Goal: Information Seeking & Learning: Check status

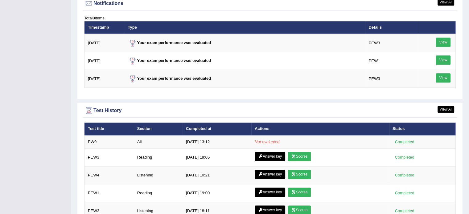
scroll to position [760, 0]
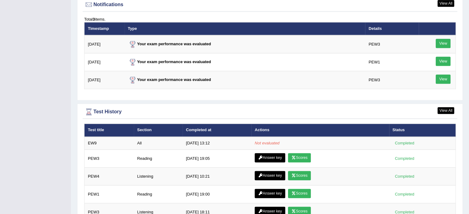
scroll to position [758, 0]
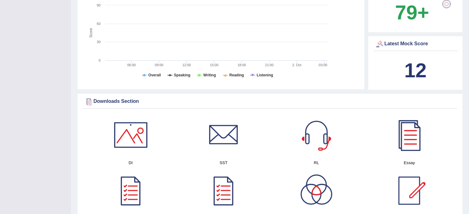
scroll to position [214, 0]
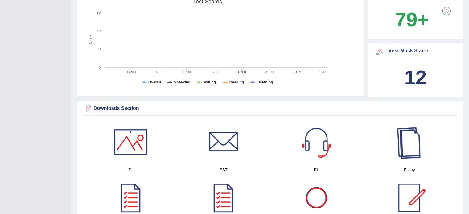
click at [421, 72] on b "12" at bounding box center [415, 77] width 22 height 22
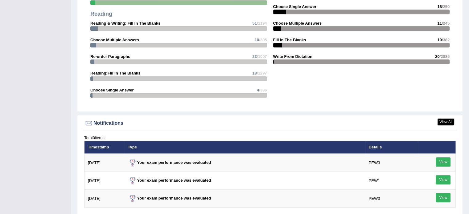
scroll to position [686, 0]
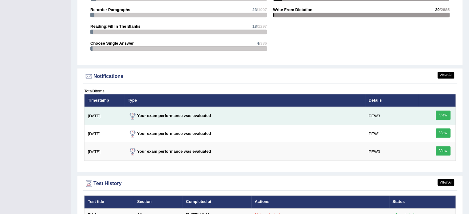
click at [435, 113] on div "View" at bounding box center [437, 116] width 30 height 11
click at [448, 111] on link "View" at bounding box center [442, 115] width 15 height 9
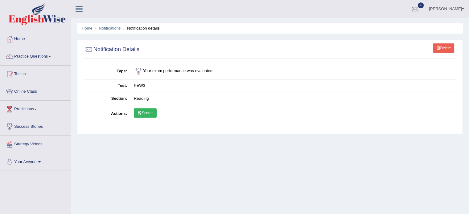
click at [141, 115] on link "Scores" at bounding box center [145, 112] width 23 height 9
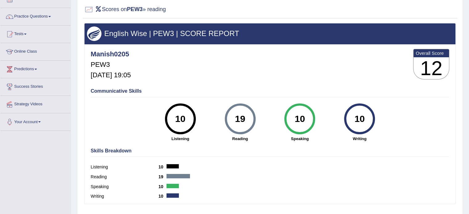
scroll to position [41, 0]
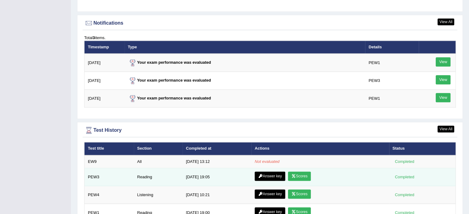
scroll to position [769, 0]
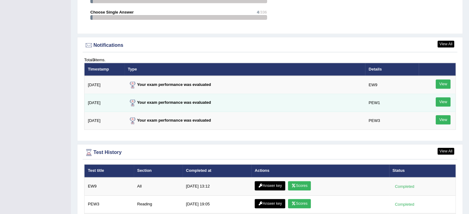
scroll to position [748, 0]
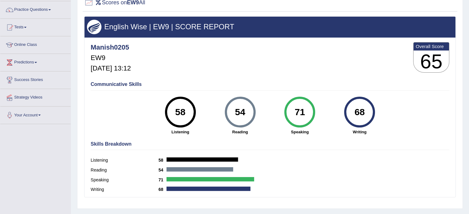
scroll to position [37, 0]
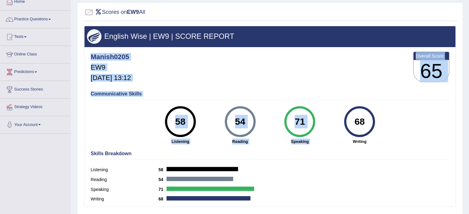
drag, startPoint x: 313, startPoint y: 78, endPoint x: 351, endPoint y: 125, distance: 60.8
click at [350, 50] on div "Manish0205 EW9 Oct 2, 2025, 13:12 Overall Score 65 Communicative Skills 58 List…" at bounding box center [269, 48] width 371 height 3
click at [351, 125] on div "68" at bounding box center [359, 122] width 22 height 26
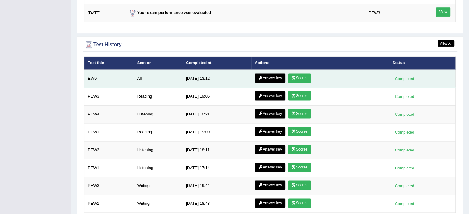
click at [265, 74] on link "Answer key" at bounding box center [270, 77] width 31 height 9
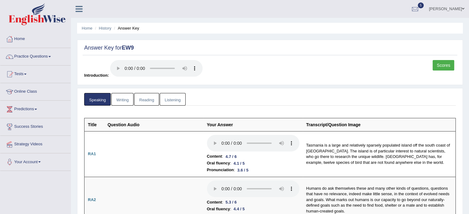
click at [121, 99] on link "Writing" at bounding box center [122, 99] width 22 height 13
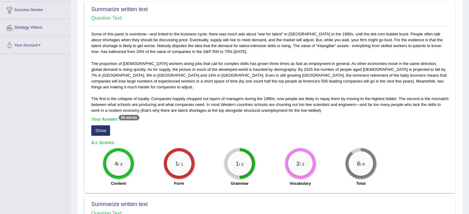
scroll to position [123, 0]
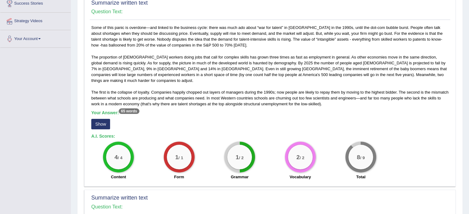
click at [105, 119] on button "Show" at bounding box center [100, 124] width 19 height 10
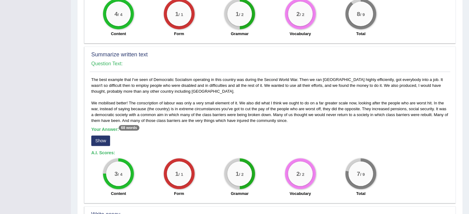
scroll to position [277, 0]
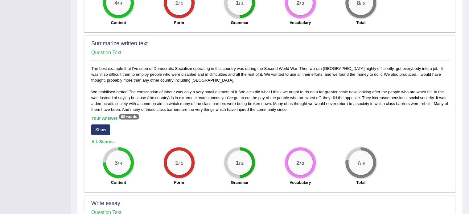
click at [106, 125] on button "Show" at bounding box center [100, 130] width 19 height 10
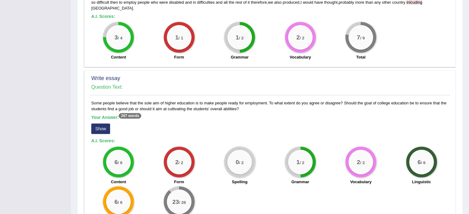
scroll to position [411, 0]
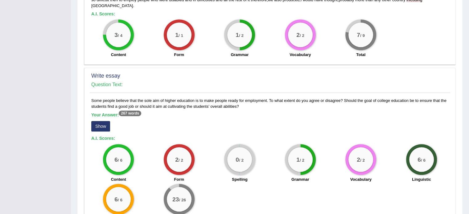
click at [101, 122] on button "Show" at bounding box center [100, 126] width 19 height 10
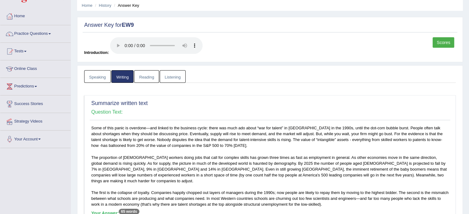
scroll to position [0, 0]
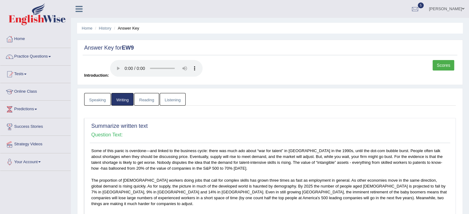
click at [145, 99] on link "Reading" at bounding box center [146, 99] width 25 height 13
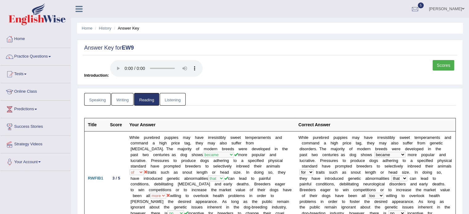
click at [179, 100] on link "Listening" at bounding box center [173, 99] width 26 height 13
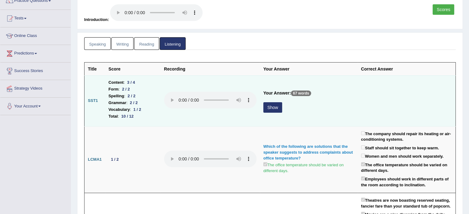
scroll to position [62, 0]
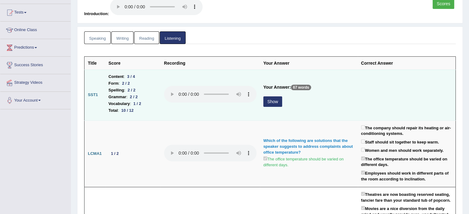
click at [273, 103] on button "Show" at bounding box center [272, 101] width 19 height 10
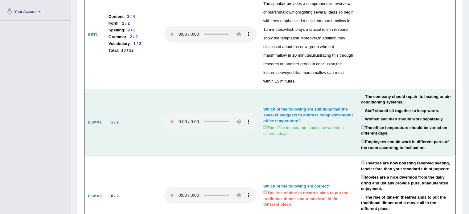
scroll to position [164, 0]
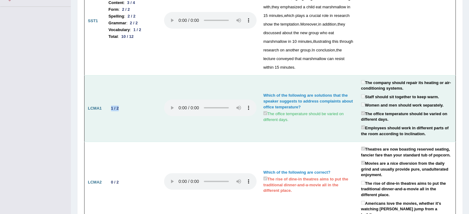
drag, startPoint x: 127, startPoint y: 103, endPoint x: 117, endPoint y: 111, distance: 12.5
click at [116, 111] on td "1 / 2" at bounding box center [132, 108] width 55 height 67
click at [119, 111] on td "1 / 2" at bounding box center [132, 108] width 55 height 67
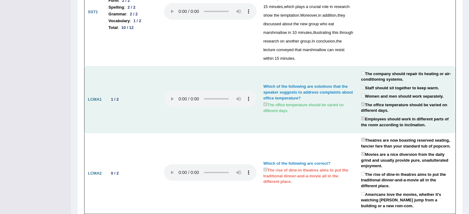
scroll to position [174, 0]
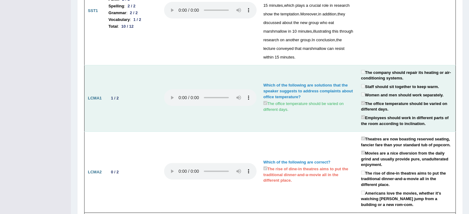
drag, startPoint x: 128, startPoint y: 83, endPoint x: 130, endPoint y: 104, distance: 21.4
click at [129, 105] on td "1 / 2" at bounding box center [132, 98] width 55 height 67
click at [130, 104] on td "1 / 2" at bounding box center [132, 98] width 55 height 67
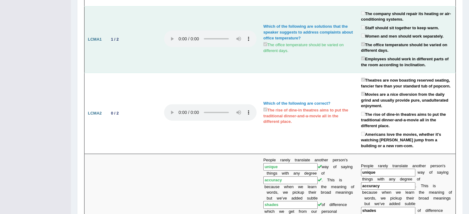
scroll to position [236, 0]
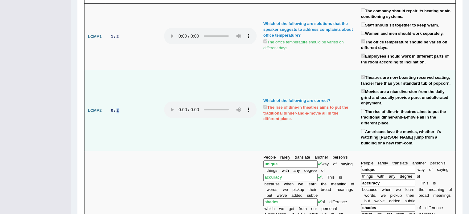
drag, startPoint x: 130, startPoint y: 104, endPoint x: 117, endPoint y: 101, distance: 13.4
click at [117, 101] on td "0 / 2" at bounding box center [132, 110] width 55 height 81
click at [122, 99] on td "0 / 2" at bounding box center [132, 110] width 55 height 81
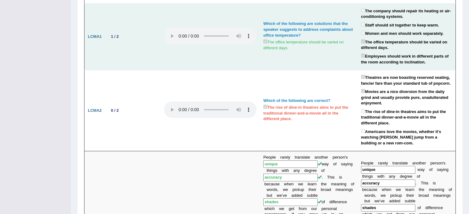
drag, startPoint x: 129, startPoint y: 25, endPoint x: 133, endPoint y: 43, distance: 18.8
click at [131, 44] on td "1 / 2" at bounding box center [132, 36] width 55 height 67
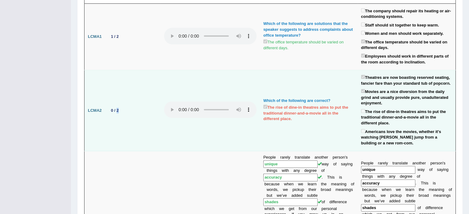
drag, startPoint x: 117, startPoint y: 91, endPoint x: 122, endPoint y: 113, distance: 22.4
click at [123, 115] on td "0 / 2" at bounding box center [132, 110] width 55 height 81
click at [123, 112] on td "0 / 2" at bounding box center [132, 110] width 55 height 81
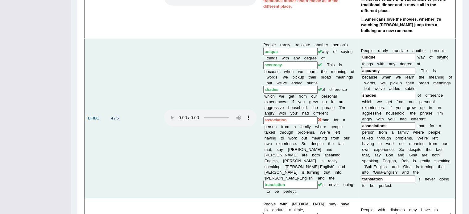
scroll to position [349, 0]
drag, startPoint x: 127, startPoint y: 106, endPoint x: 100, endPoint y: 108, distance: 27.5
click at [100, 108] on tr "LFIB1 4 / 5 People rarely translate another person's unique way of saying thing…" at bounding box center [269, 117] width 371 height 159
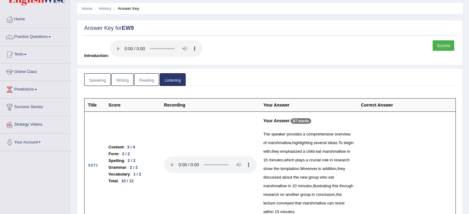
scroll to position [0, 0]
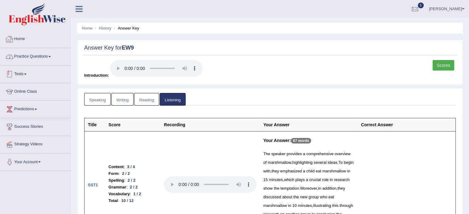
click at [26, 36] on link "Home" at bounding box center [35, 38] width 70 height 15
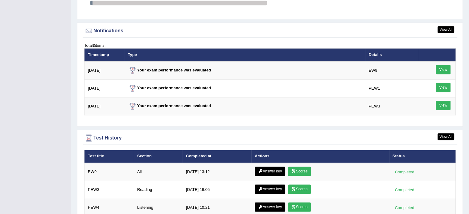
scroll to position [769, 0]
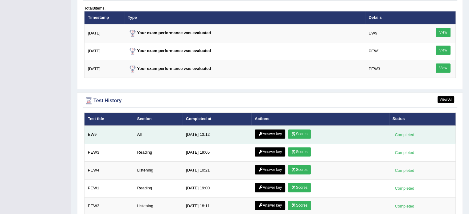
click at [298, 129] on link "Scores" at bounding box center [299, 133] width 23 height 9
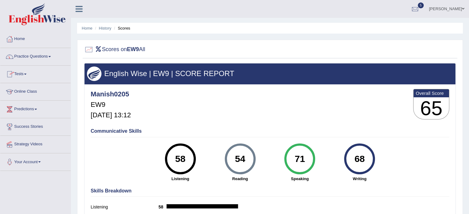
click at [89, 24] on ul "Home History Scores" at bounding box center [270, 28] width 386 height 11
click at [87, 28] on link "Home" at bounding box center [87, 28] width 11 height 5
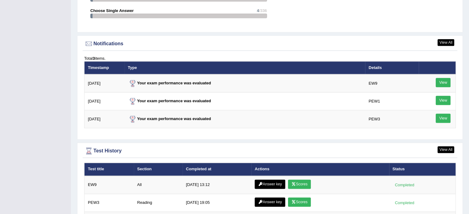
scroll to position [781, 0]
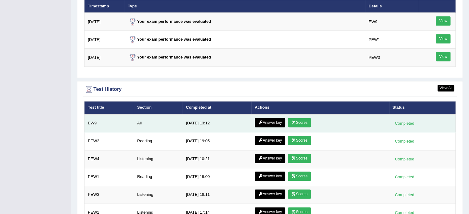
click at [268, 120] on link "Answer key" at bounding box center [270, 122] width 31 height 9
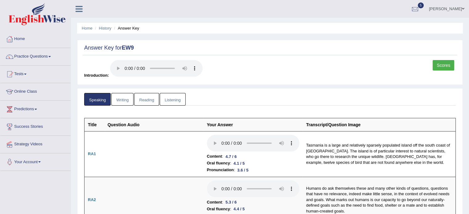
click at [123, 100] on link "Writing" at bounding box center [122, 99] width 22 height 13
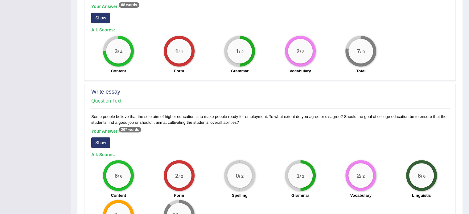
scroll to position [442, 0]
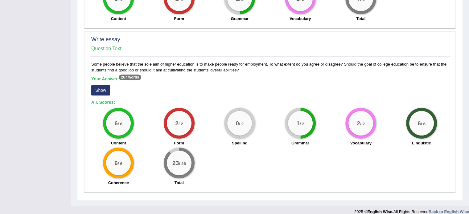
click at [102, 86] on button "Show" at bounding box center [100, 90] width 19 height 10
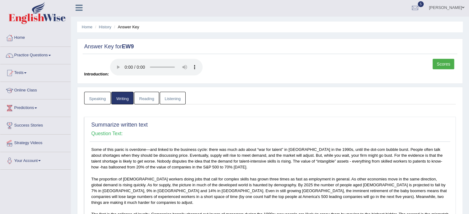
scroll to position [0, 0]
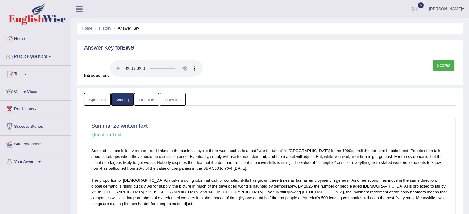
click at [146, 100] on link "Reading" at bounding box center [146, 99] width 25 height 13
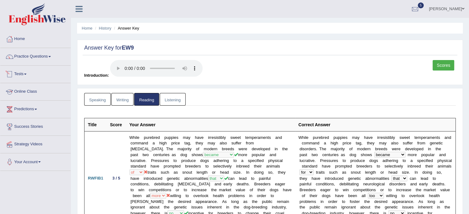
click at [176, 100] on link "Listening" at bounding box center [173, 99] width 26 height 13
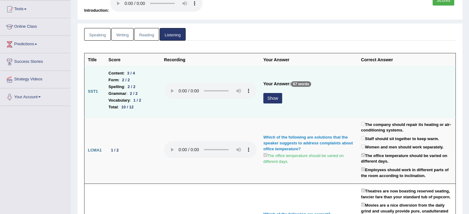
scroll to position [72, 0]
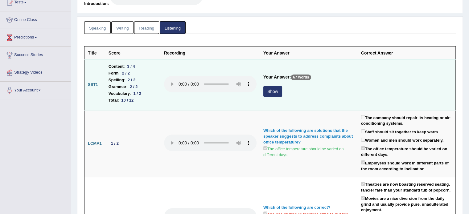
click at [265, 93] on button "Show" at bounding box center [272, 91] width 19 height 10
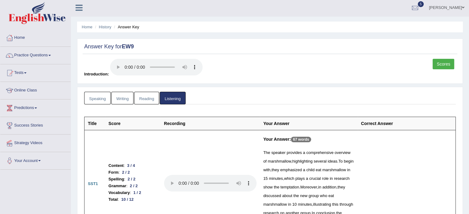
scroll to position [0, 0]
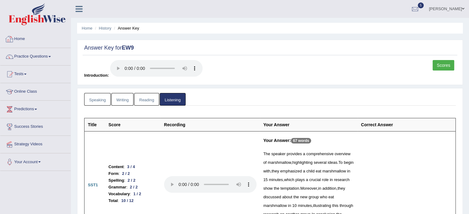
click at [19, 39] on link "Home" at bounding box center [35, 38] width 70 height 15
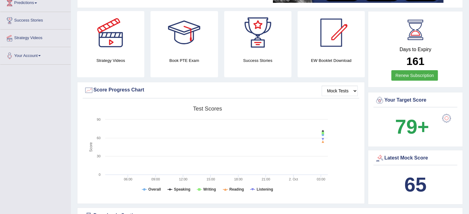
scroll to position [103, 0]
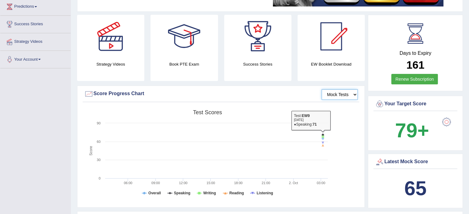
click at [347, 96] on select "Mock Tests" at bounding box center [339, 94] width 36 height 10
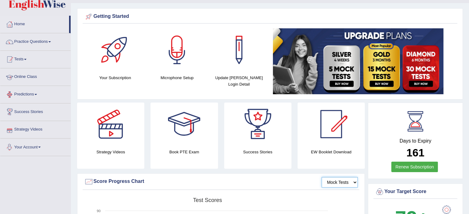
scroll to position [0, 0]
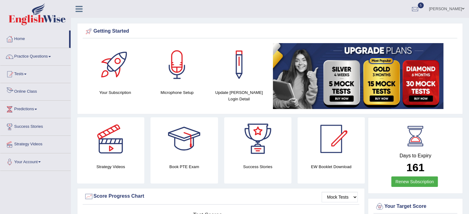
click at [23, 90] on link "Online Class" at bounding box center [35, 90] width 70 height 15
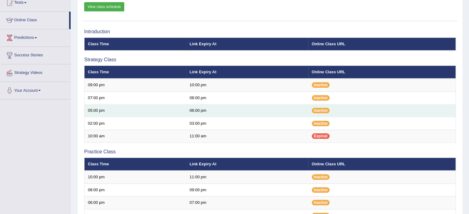
scroll to position [62, 0]
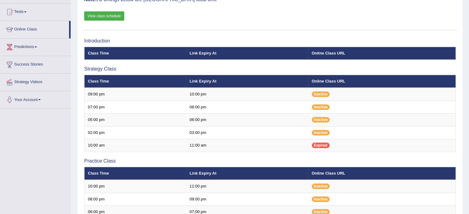
click at [108, 14] on link "View class schedule" at bounding box center [104, 15] width 40 height 9
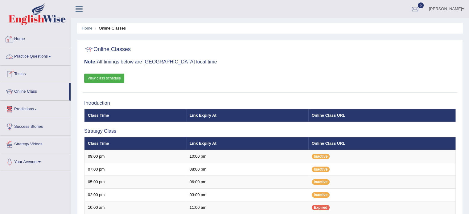
click at [22, 37] on link "Home" at bounding box center [35, 38] width 70 height 15
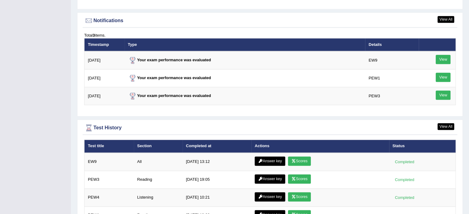
scroll to position [770, 0]
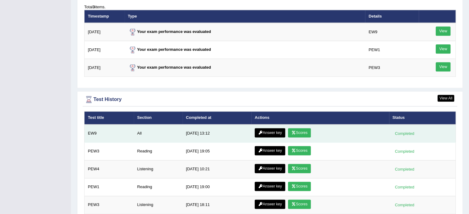
click at [275, 129] on link "Answer key" at bounding box center [270, 132] width 31 height 9
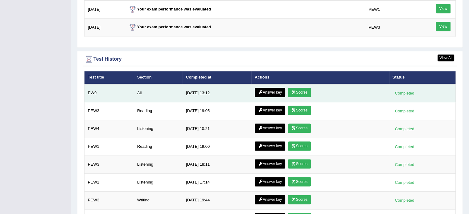
scroll to position [788, 0]
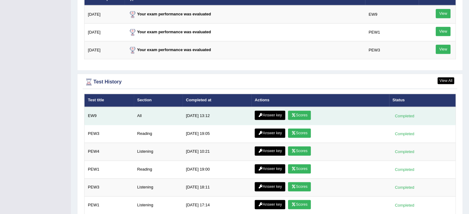
click at [292, 113] on icon at bounding box center [293, 115] width 5 height 4
click at [270, 111] on link "Answer key" at bounding box center [270, 115] width 31 height 9
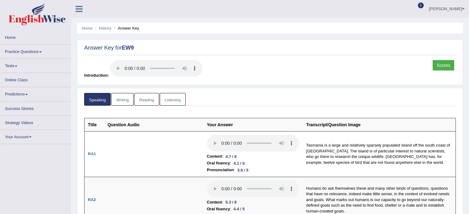
click at [169, 93] on link "Listening" at bounding box center [173, 99] width 26 height 13
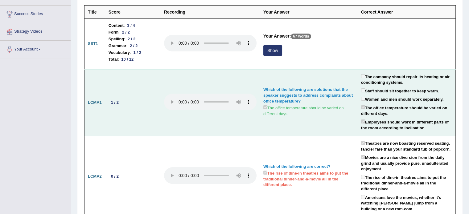
scroll to position [123, 0]
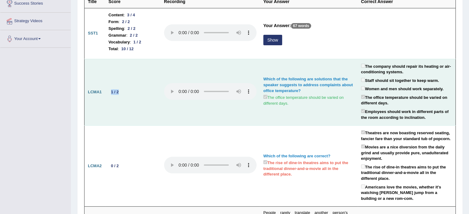
drag, startPoint x: 111, startPoint y: 90, endPoint x: 153, endPoint y: 92, distance: 42.3
click at [153, 92] on td "1 / 2" at bounding box center [132, 92] width 55 height 67
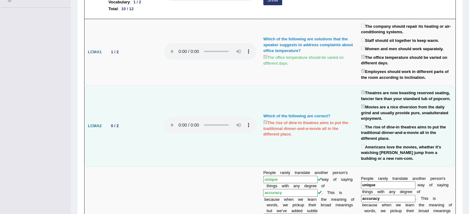
scroll to position [164, 0]
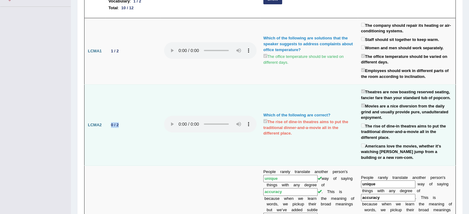
drag, startPoint x: 111, startPoint y: 121, endPoint x: 137, endPoint y: 124, distance: 26.0
click at [137, 124] on td "0 / 2" at bounding box center [132, 125] width 55 height 81
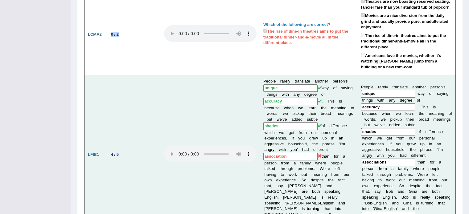
scroll to position [257, 0]
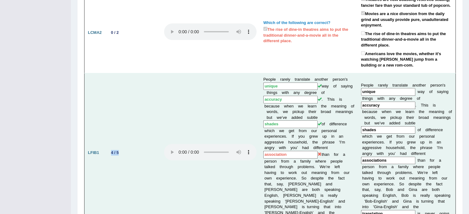
drag, startPoint x: 110, startPoint y: 142, endPoint x: 140, endPoint y: 143, distance: 29.3
click at [139, 143] on td "4 / 5" at bounding box center [132, 152] width 55 height 159
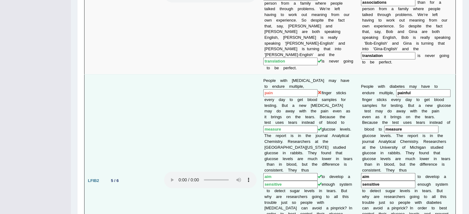
scroll to position [452, 0]
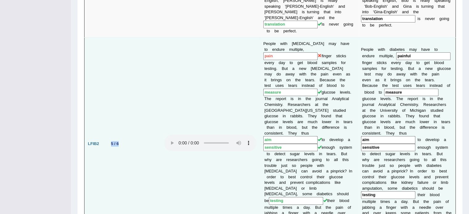
drag, startPoint x: 107, startPoint y: 118, endPoint x: 125, endPoint y: 120, distance: 17.4
click at [125, 120] on td "5 / 6" at bounding box center [132, 144] width 55 height 213
click at [126, 120] on td "5 / 6" at bounding box center [132, 144] width 55 height 213
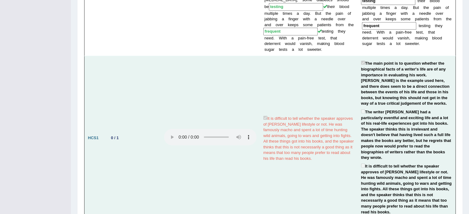
scroll to position [647, 0]
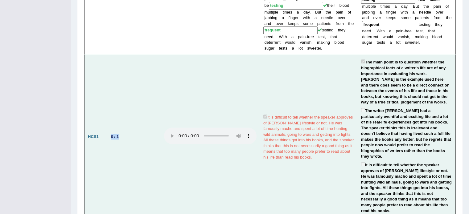
drag, startPoint x: 106, startPoint y: 106, endPoint x: 121, endPoint y: 108, distance: 14.9
click at [121, 108] on td "0 / 1" at bounding box center [132, 137] width 55 height 164
click at [124, 108] on td "0 / 1" at bounding box center [132, 137] width 55 height 164
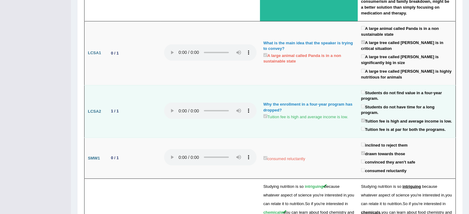
scroll to position [1099, 0]
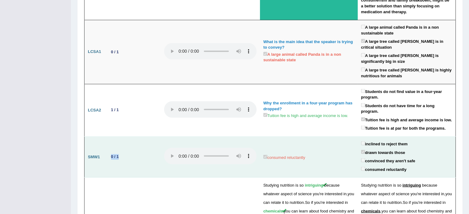
drag, startPoint x: 107, startPoint y: 131, endPoint x: 129, endPoint y: 131, distance: 22.2
click at [129, 137] on td "0 / 1" at bounding box center [132, 157] width 55 height 41
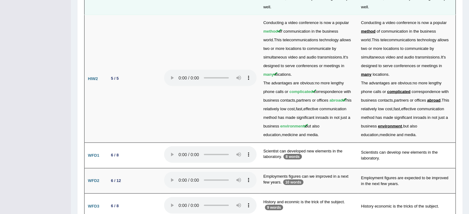
scroll to position [1390, 0]
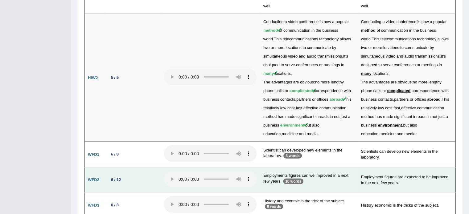
drag, startPoint x: 125, startPoint y: 135, endPoint x: 132, endPoint y: 152, distance: 17.9
click at [132, 167] on td "6 / 12" at bounding box center [132, 180] width 55 height 26
click at [127, 167] on td "6 / 12" at bounding box center [132, 180] width 55 height 26
drag, startPoint x: 124, startPoint y: 144, endPoint x: 107, endPoint y: 144, distance: 16.6
click at [107, 167] on td "6 / 12" at bounding box center [132, 180] width 55 height 26
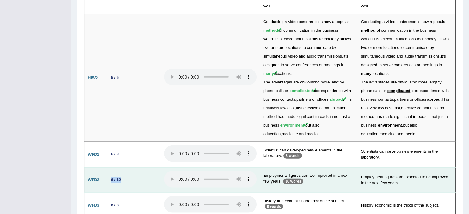
click at [131, 167] on td "6 / 12" at bounding box center [132, 180] width 55 height 26
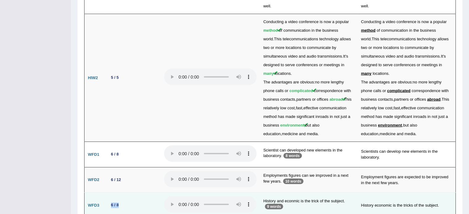
drag, startPoint x: 124, startPoint y: 163, endPoint x: 111, endPoint y: 172, distance: 15.9
click at [110, 193] on td "6 / 8" at bounding box center [132, 206] width 55 height 26
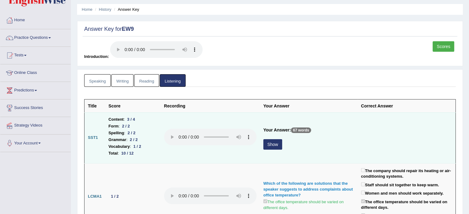
scroll to position [0, 0]
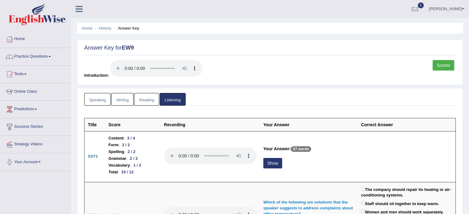
click at [100, 97] on link "Speaking" at bounding box center [97, 99] width 27 height 13
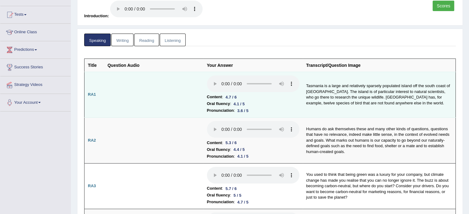
scroll to position [62, 0]
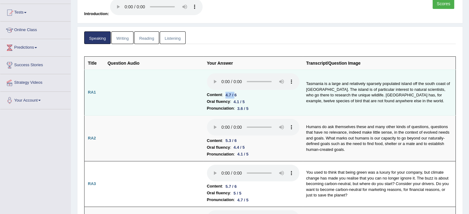
drag, startPoint x: 224, startPoint y: 93, endPoint x: 237, endPoint y: 93, distance: 13.3
click at [237, 93] on div "4.7 / 6" at bounding box center [231, 95] width 16 height 6
drag, startPoint x: 233, startPoint y: 100, endPoint x: 252, endPoint y: 100, distance: 18.8
click at [252, 100] on li "Oral fluency : 4.1 / 5" at bounding box center [253, 101] width 92 height 7
drag, startPoint x: 237, startPoint y: 108, endPoint x: 257, endPoint y: 108, distance: 19.7
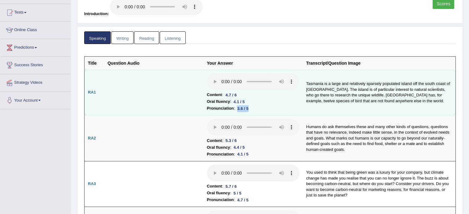
click at [257, 108] on li "Pronunciation : 3.6 / 5" at bounding box center [253, 108] width 92 height 7
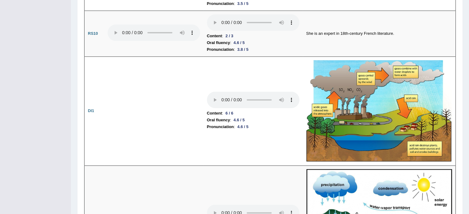
scroll to position [811, 0]
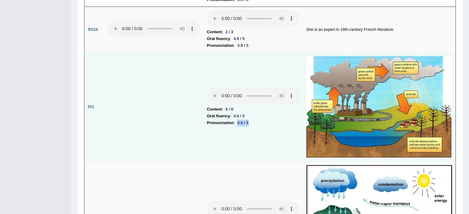
drag, startPoint x: 239, startPoint y: 118, endPoint x: 257, endPoint y: 118, distance: 18.2
click at [257, 120] on li "Pronunciation : 4.6 / 5" at bounding box center [253, 123] width 92 height 7
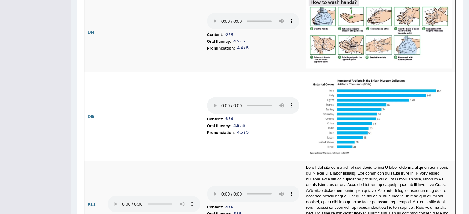
scroll to position [1202, 0]
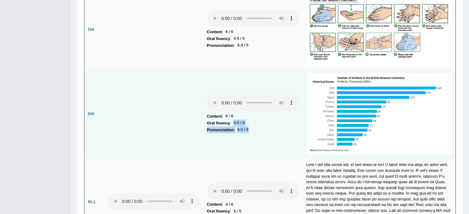
drag, startPoint x: 234, startPoint y: 118, endPoint x: 269, endPoint y: 129, distance: 36.6
click at [269, 129] on td "Content : 6 / 6 Oral fluency : 4.5 / 5 Pronunciation : 4.5 / 5" at bounding box center [252, 114] width 99 height 89
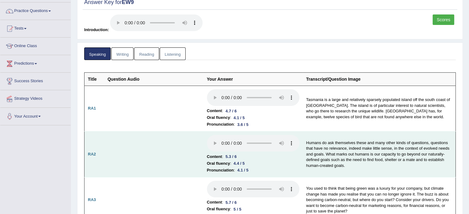
scroll to position [0, 0]
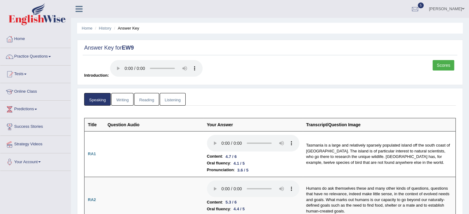
click at [122, 100] on link "Writing" at bounding box center [122, 99] width 22 height 13
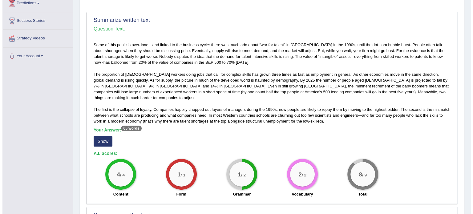
scroll to position [123, 0]
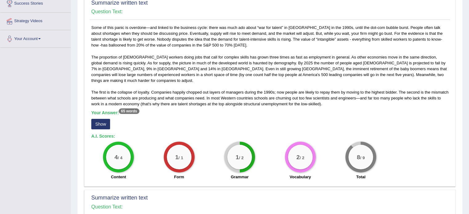
click at [97, 119] on button "Show" at bounding box center [100, 124] width 19 height 10
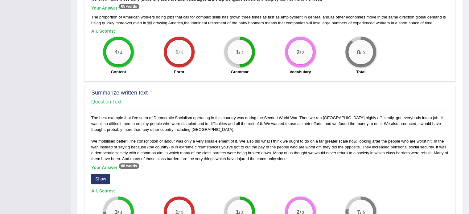
scroll to position [236, 0]
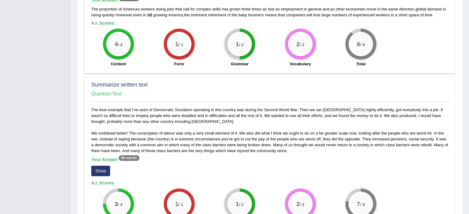
click at [99, 166] on button "Show" at bounding box center [100, 171] width 19 height 10
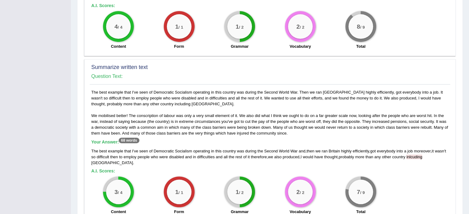
scroll to position [288, 0]
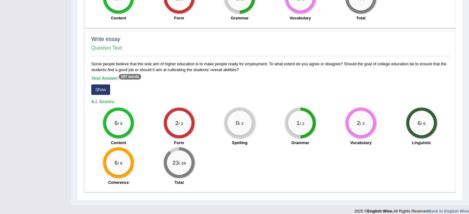
click at [106, 84] on button "Show" at bounding box center [100, 89] width 19 height 10
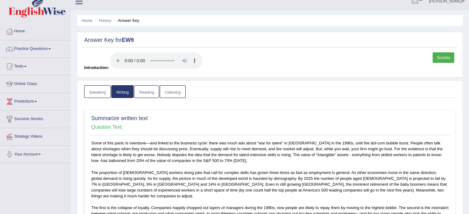
scroll to position [0, 0]
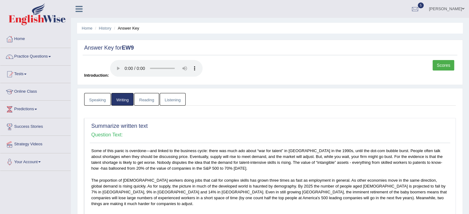
click at [146, 101] on link "Reading" at bounding box center [146, 99] width 25 height 13
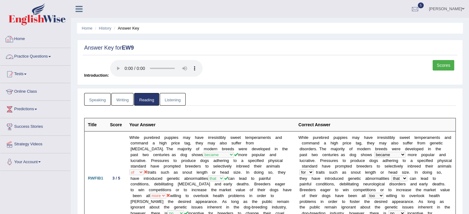
click at [22, 37] on link "Home" at bounding box center [35, 38] width 70 height 15
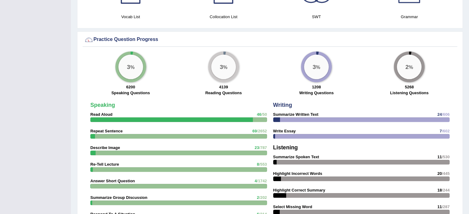
scroll to position [359, 0]
